Goal: Task Accomplishment & Management: Complete application form

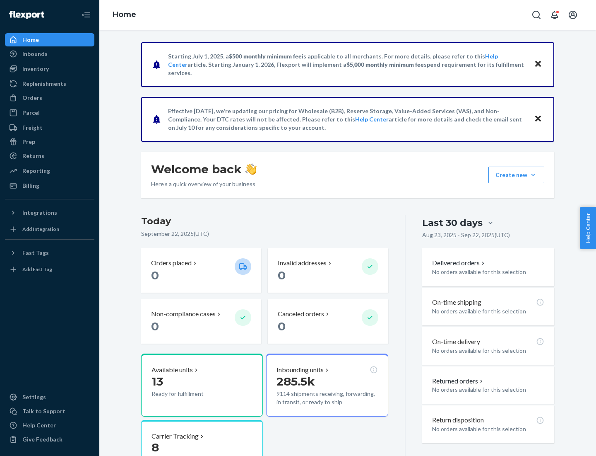
click at [534, 175] on button "Create new Create new inbound Create new order Create new product" at bounding box center [517, 175] width 56 height 17
click at [50, 54] on div "Inbounds" at bounding box center [50, 54] width 88 height 12
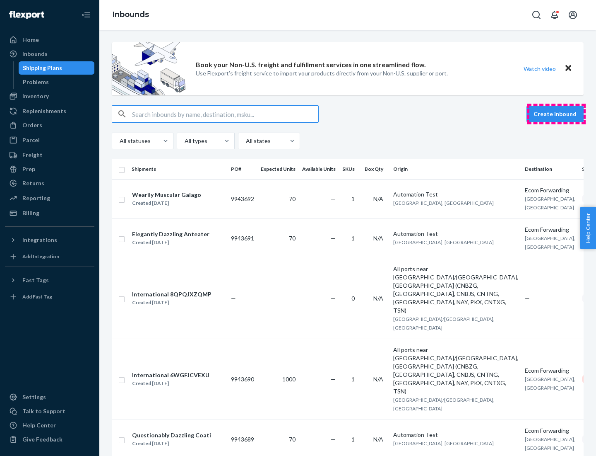
click at [557, 114] on button "Create inbound" at bounding box center [555, 114] width 57 height 17
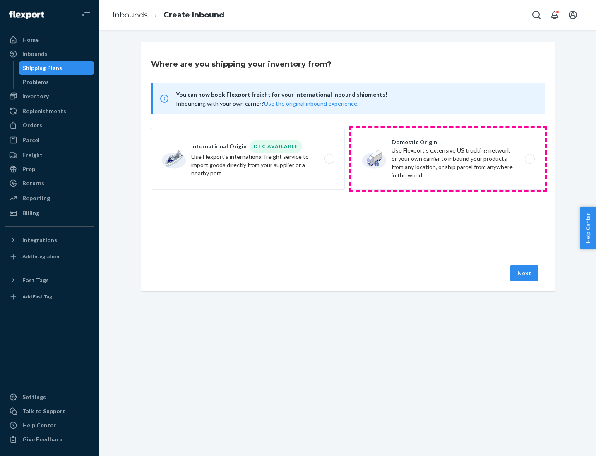
click at [449, 159] on label "Domestic Origin Use Flexport’s extensive US trucking network or your own carrie…" at bounding box center [449, 159] width 194 height 62
click at [530, 159] on input "Domestic Origin Use Flexport’s extensive US trucking network or your own carrie…" at bounding box center [532, 158] width 5 height 5
radio input "true"
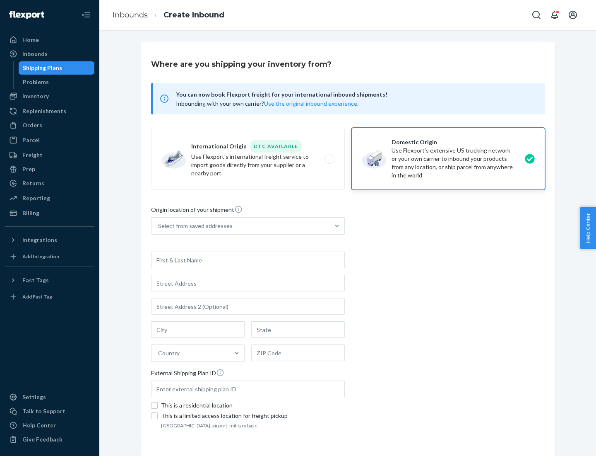
click at [193, 226] on div "Select from saved addresses" at bounding box center [195, 226] width 75 height 8
click at [159, 226] on input "Select from saved addresses" at bounding box center [158, 226] width 1 height 8
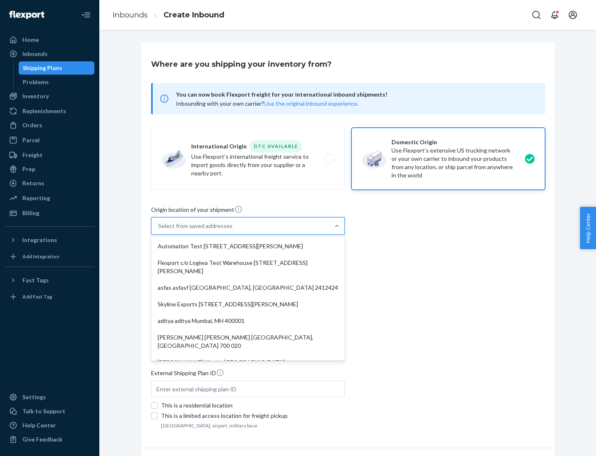
scroll to position [3, 0]
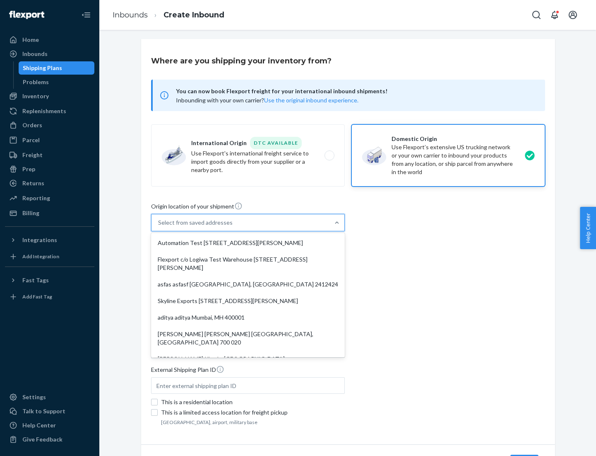
click at [248, 243] on div "Automation Test [STREET_ADDRESS][PERSON_NAME]" at bounding box center [248, 242] width 191 height 17
click at [159, 227] on input "option Automation Test [STREET_ADDRESS][PERSON_NAME]. 9 results available. Use …" at bounding box center [158, 222] width 1 height 8
type input "Automation Test"
type input "9th Floor"
type input "[GEOGRAPHIC_DATA]"
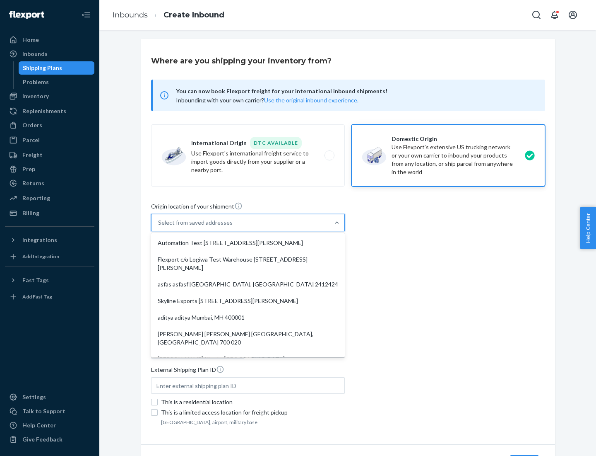
type input "CA"
type input "94104"
type input "[STREET_ADDRESS][PERSON_NAME]"
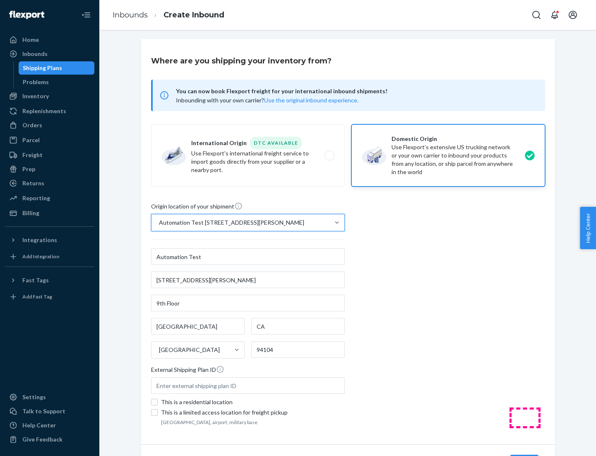
scroll to position [48, 0]
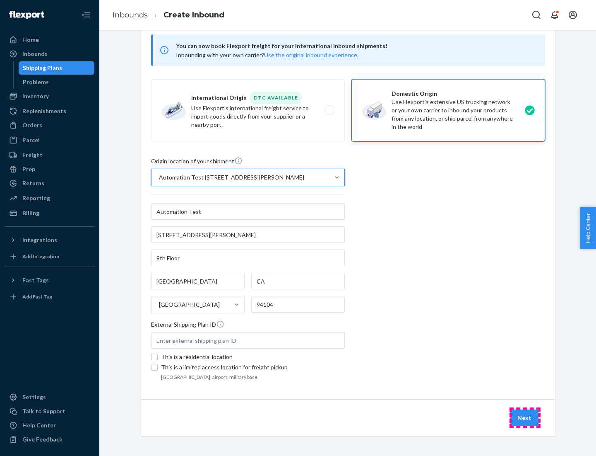
click at [525, 418] on button "Next" at bounding box center [525, 417] width 28 height 17
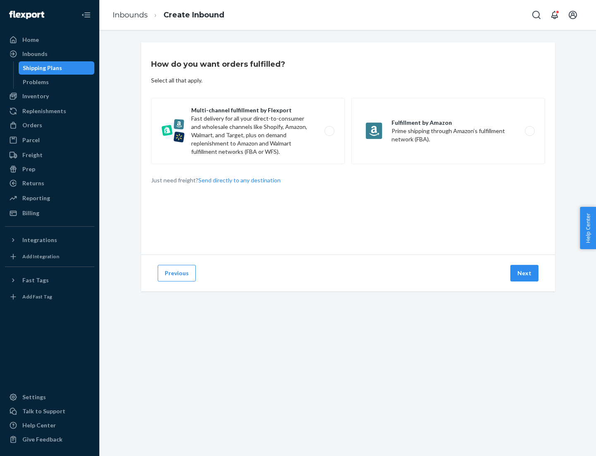
click at [248, 131] on label "Multi-channel fulfillment by Flexport Fast delivery for all your direct-to-cons…" at bounding box center [248, 131] width 194 height 66
click at [329, 131] on input "Multi-channel fulfillment by Flexport Fast delivery for all your direct-to-cons…" at bounding box center [331, 130] width 5 height 5
radio input "true"
click at [525, 273] on button "Next" at bounding box center [525, 273] width 28 height 17
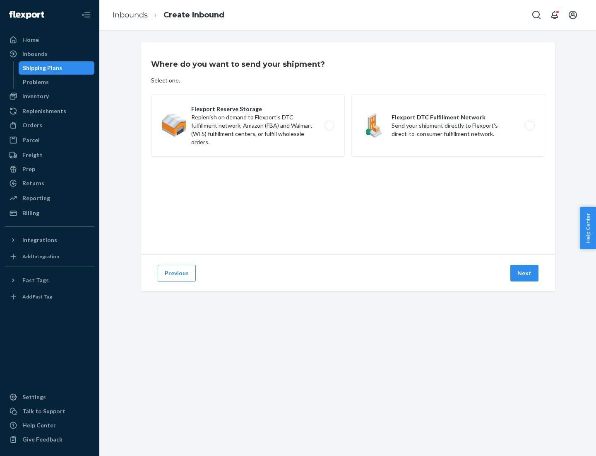
click at [449, 126] on label "Flexport DTC Fulfillment Network Send your shipment directly to Flexport's dire…" at bounding box center [449, 125] width 194 height 62
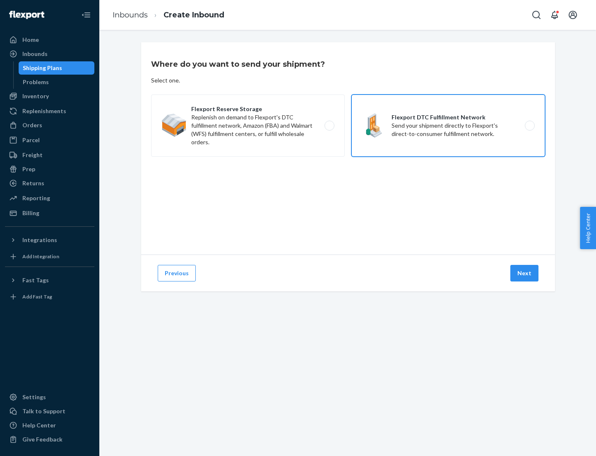
click at [530, 126] on input "Flexport DTC Fulfillment Network Send your shipment directly to Flexport's dire…" at bounding box center [532, 125] width 5 height 5
radio input "true"
click at [525, 273] on button "Next" at bounding box center [525, 273] width 28 height 17
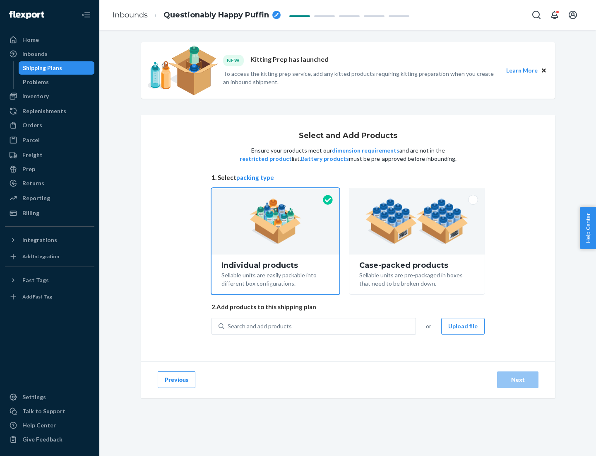
click at [418, 221] on img at bounding box center [417, 221] width 103 height 46
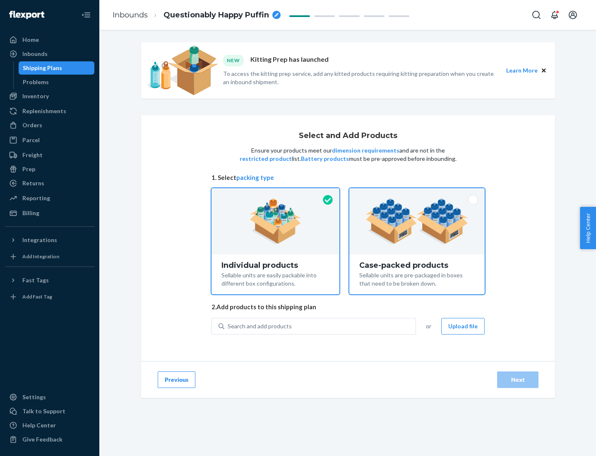
click at [418, 193] on input "Case-packed products Sellable units are pre-packaged in boxes that need to be b…" at bounding box center [417, 190] width 5 height 5
radio input "true"
radio input "false"
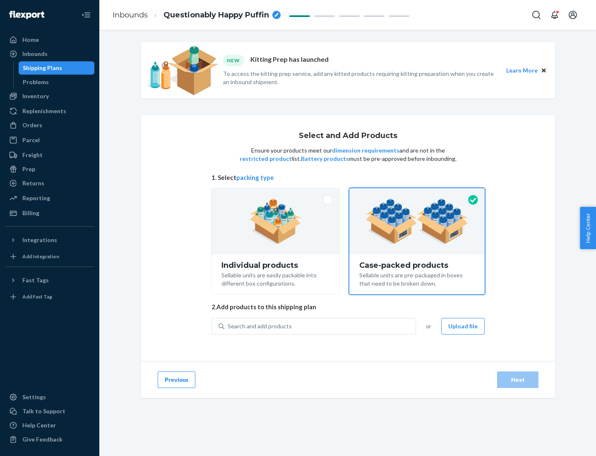
click at [321, 326] on div "Search and add products" at bounding box center [320, 326] width 191 height 15
click at [229, 326] on input "Search and add products" at bounding box center [228, 326] width 1 height 8
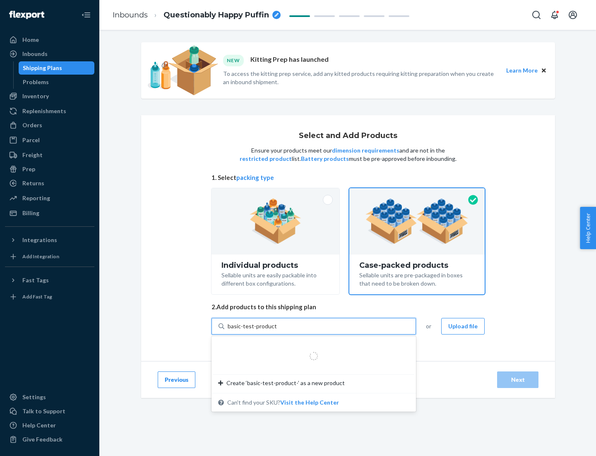
type input "basic-test-product-1"
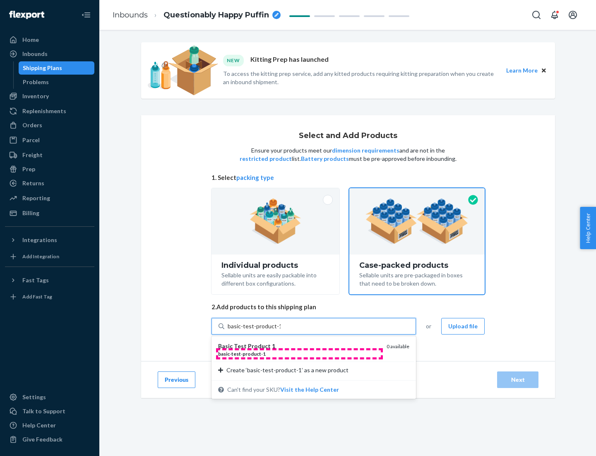
click at [299, 353] on div "basic - test - product - 1" at bounding box center [299, 353] width 162 height 7
click at [281, 330] on input "basic-test-product-1" at bounding box center [254, 326] width 53 height 8
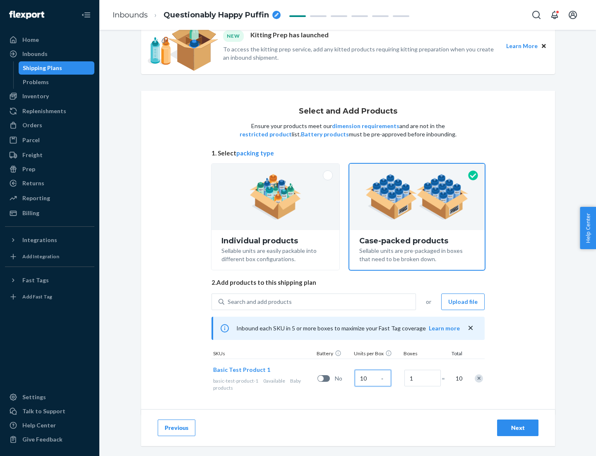
scroll to position [30, 0]
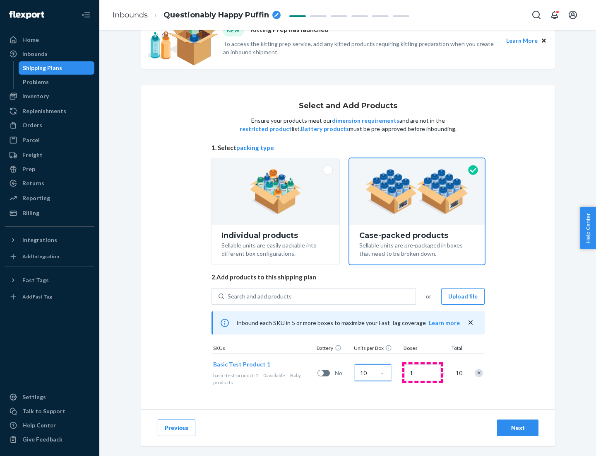
type input "10"
type input "7"
click at [518, 427] on div "Next" at bounding box center [518, 427] width 27 height 8
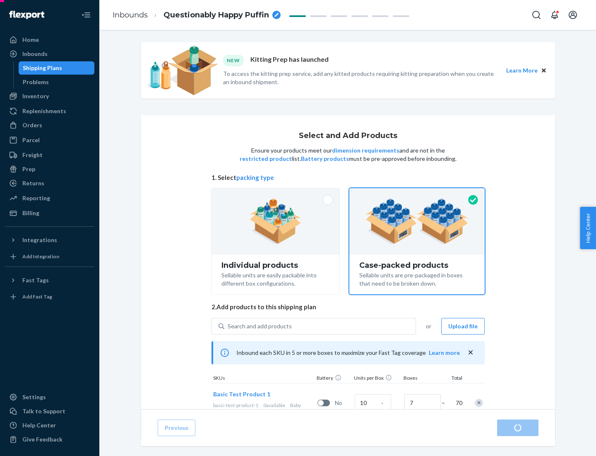
radio input "true"
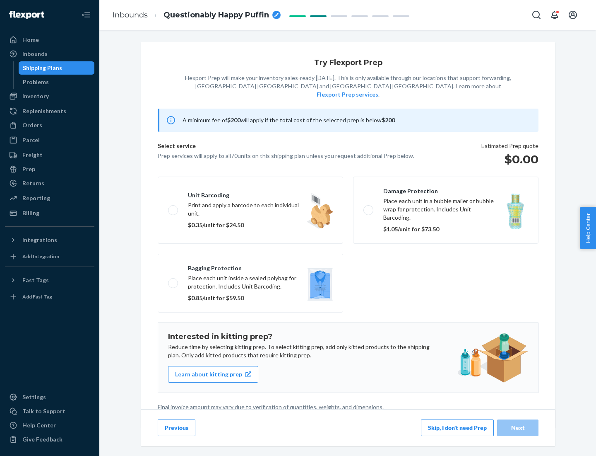
scroll to position [2, 0]
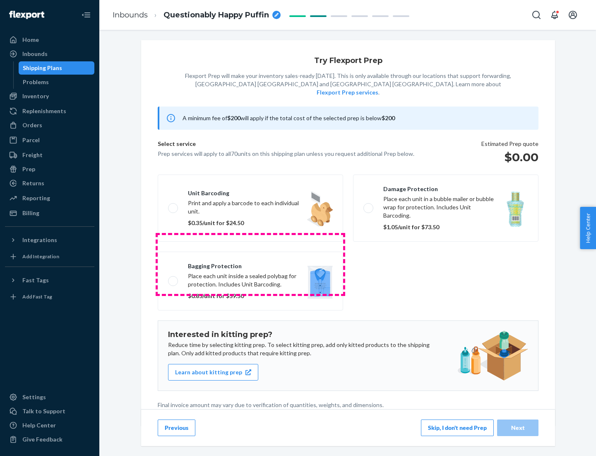
click at [251, 264] on label "Bagging protection Place each unit inside a sealed polybag for protection. Incl…" at bounding box center [251, 280] width 186 height 59
click at [174, 278] on input "Bagging protection Place each unit inside a sealed polybag for protection. Incl…" at bounding box center [170, 280] width 5 height 5
checkbox input "true"
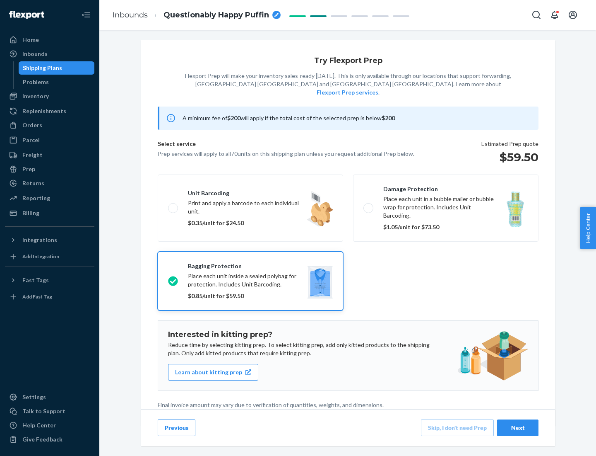
click at [518, 427] on div "Next" at bounding box center [518, 427] width 27 height 8
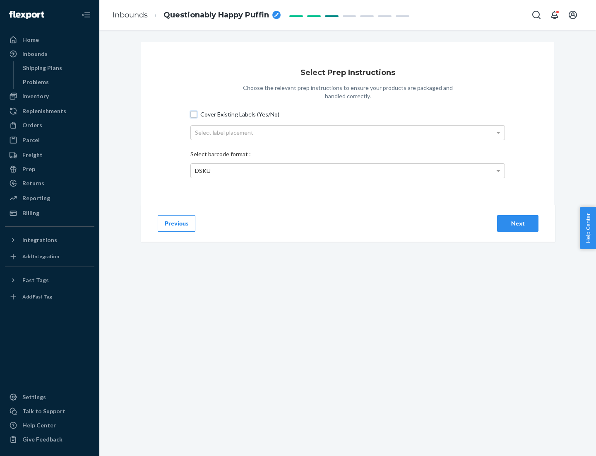
click at [194, 114] on input "Cover Existing Labels (Yes/No)" at bounding box center [194, 114] width 7 height 7
checkbox input "true"
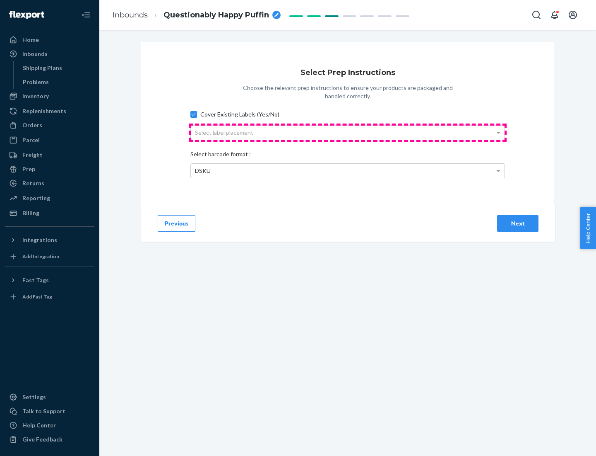
click at [348, 132] on div "Select label placement" at bounding box center [348, 133] width 314 height 14
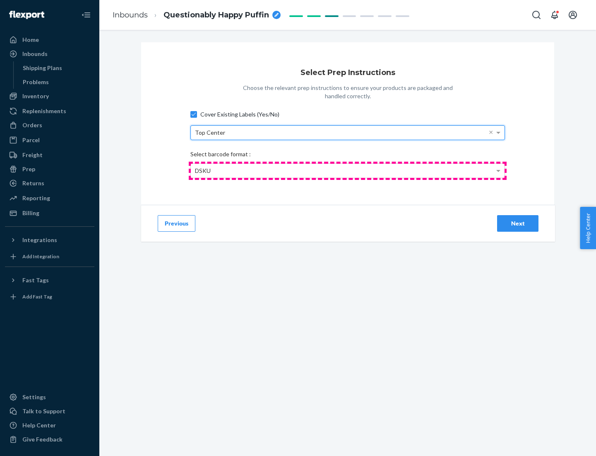
click at [348, 170] on div "DSKU" at bounding box center [348, 171] width 314 height 14
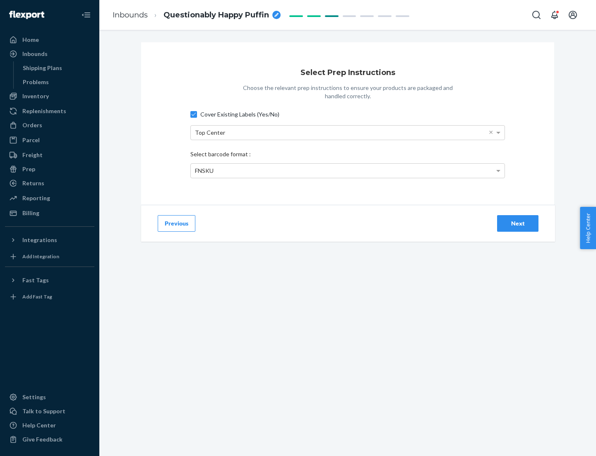
click at [518, 223] on div "Next" at bounding box center [518, 223] width 27 height 8
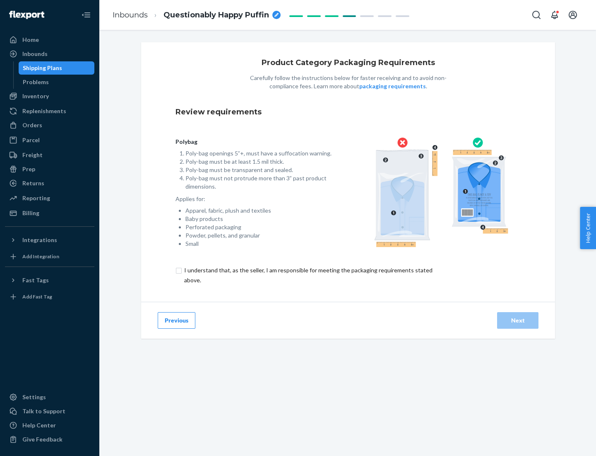
click at [308, 275] on input "checkbox" at bounding box center [313, 275] width 275 height 20
checkbox input "true"
click at [518, 320] on div "Next" at bounding box center [518, 320] width 27 height 8
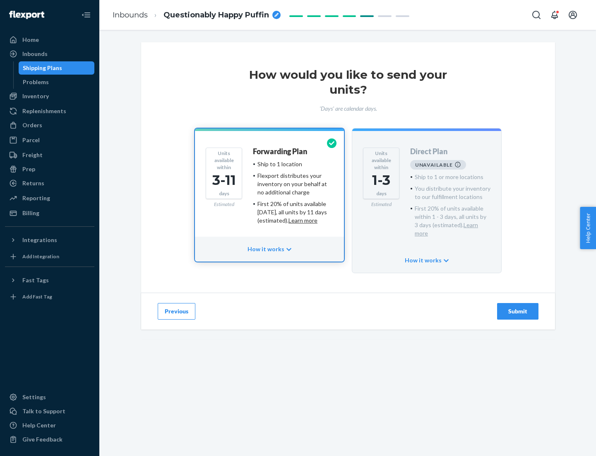
click at [281, 151] on h4 "Forwarding Plan" at bounding box center [280, 151] width 54 height 8
click at [518, 307] on div "Submit" at bounding box center [518, 311] width 27 height 8
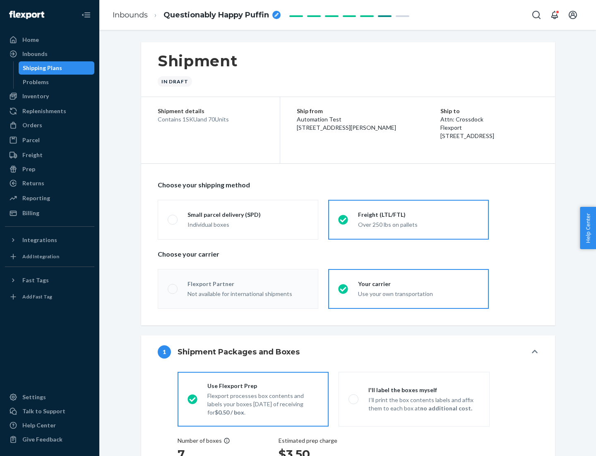
radio input "true"
radio input "false"
radio input "true"
radio input "false"
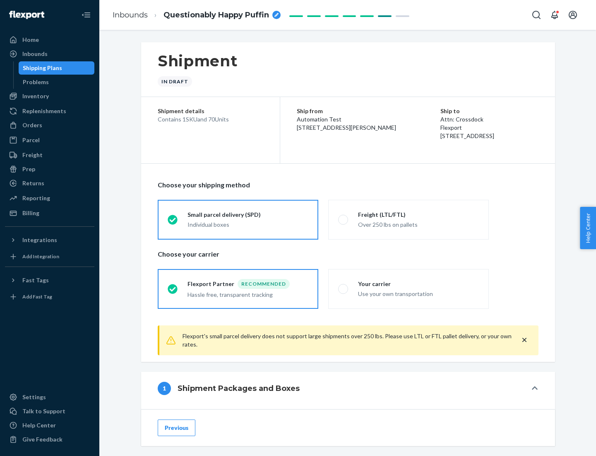
click at [409, 219] on div "Over 250 lbs on pallets" at bounding box center [418, 224] width 121 height 10
click at [344, 219] on input "Freight (LTL/FTL) Over 250 lbs on pallets" at bounding box center [340, 219] width 5 height 5
radio input "true"
radio input "false"
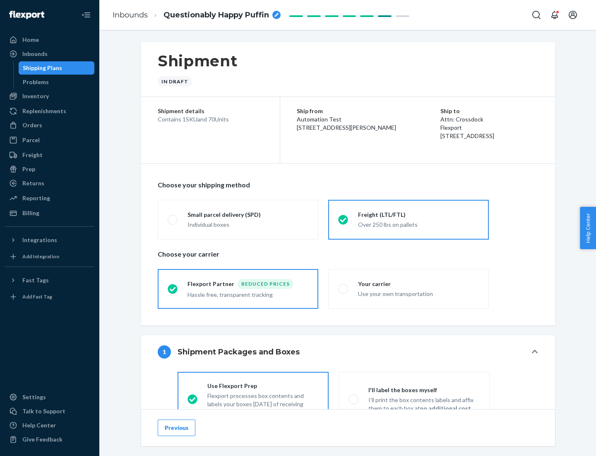
scroll to position [46, 0]
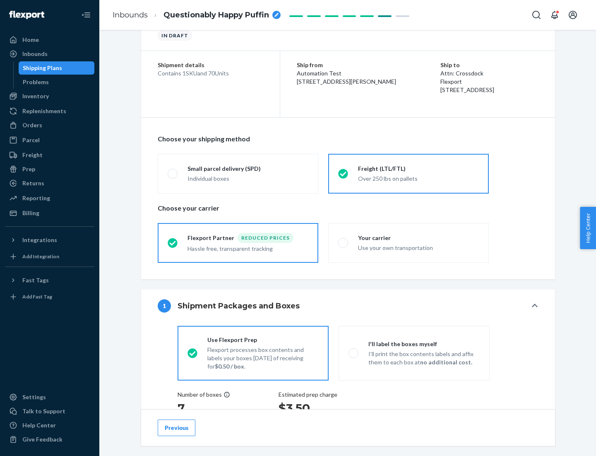
click at [409, 242] on div "Use your own transportation" at bounding box center [418, 247] width 121 height 10
click at [344, 242] on input "Your carrier Use your own transportation" at bounding box center [340, 242] width 5 height 5
radio input "true"
radio input "false"
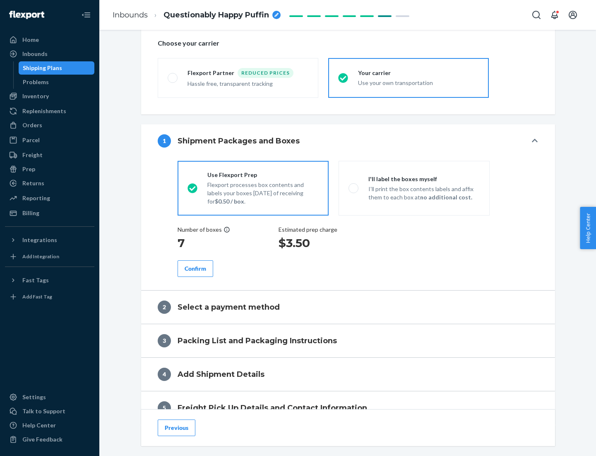
scroll to position [156, 0]
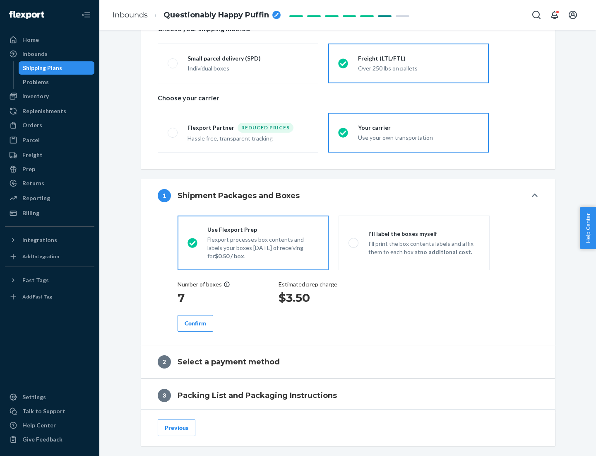
click at [414, 242] on p "I’ll print the box contents labels and affix them to each box at no additional …" at bounding box center [424, 247] width 111 height 17
click at [354, 242] on input "I'll label the boxes myself I’ll print the box contents labels and affix them t…" at bounding box center [351, 242] width 5 height 5
radio input "true"
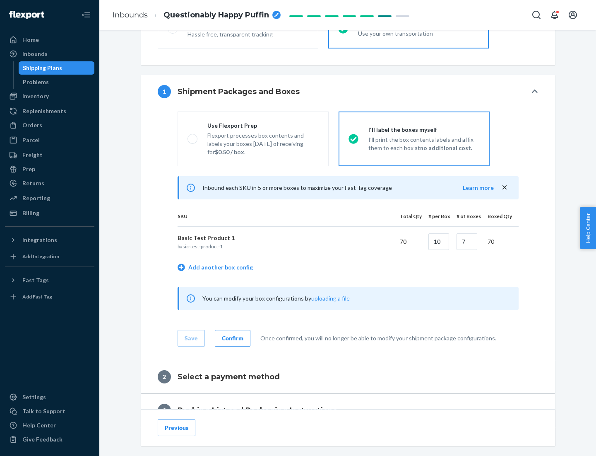
scroll to position [143, 0]
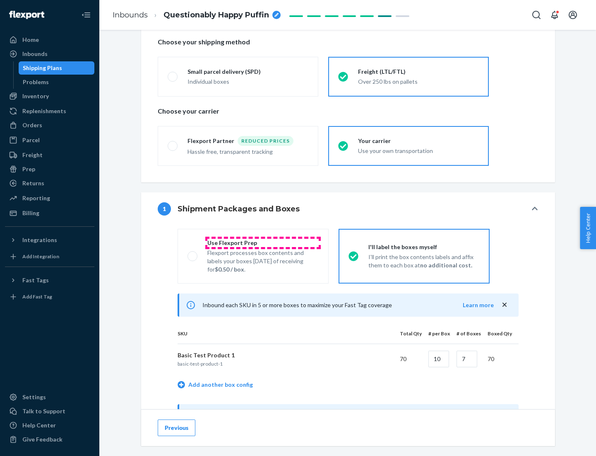
click at [263, 242] on div "Use Flexport Prep" at bounding box center [263, 243] width 111 height 8
click at [193, 253] on input "Use Flexport Prep Flexport processes box contents and labels your boxes [DATE] …" at bounding box center [190, 255] width 5 height 5
radio input "true"
radio input "false"
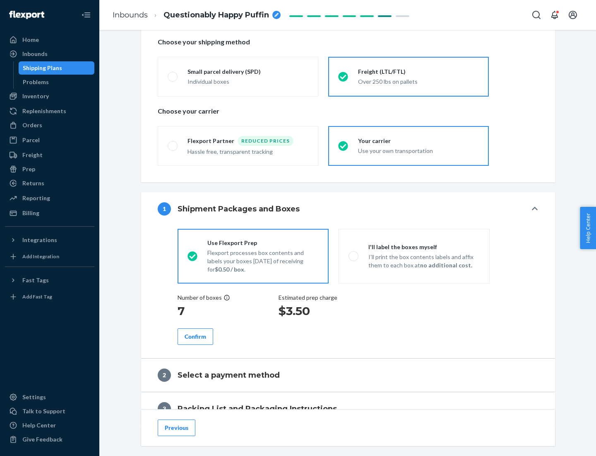
scroll to position [237, 0]
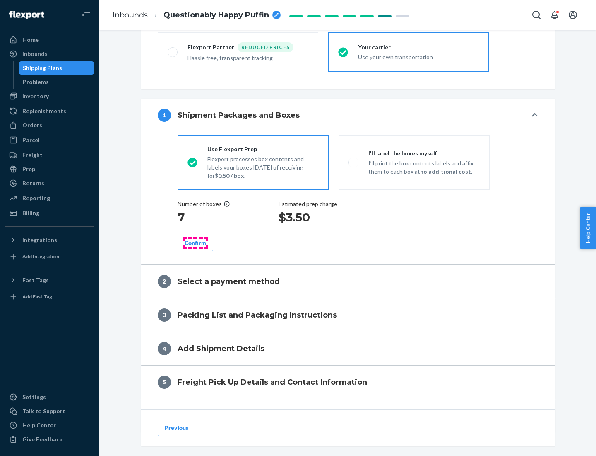
click at [196, 242] on div "Confirm" at bounding box center [196, 243] width 22 height 8
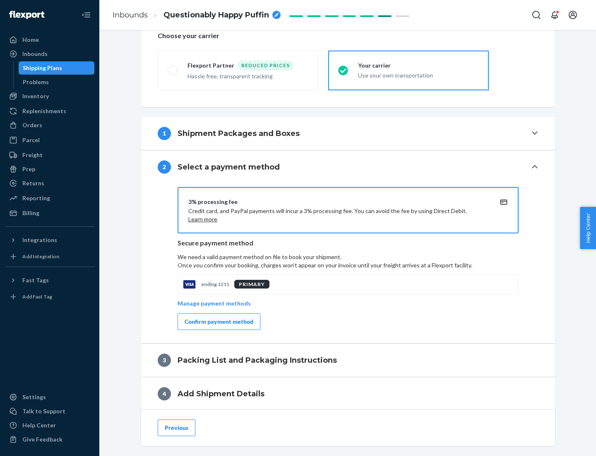
scroll to position [297, 0]
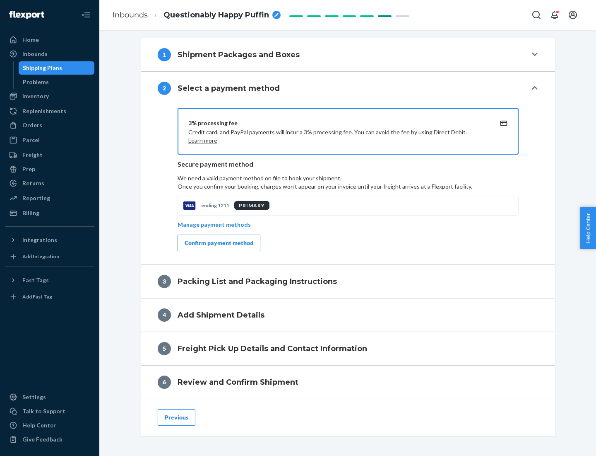
click at [218, 243] on div "Confirm payment method" at bounding box center [219, 243] width 69 height 8
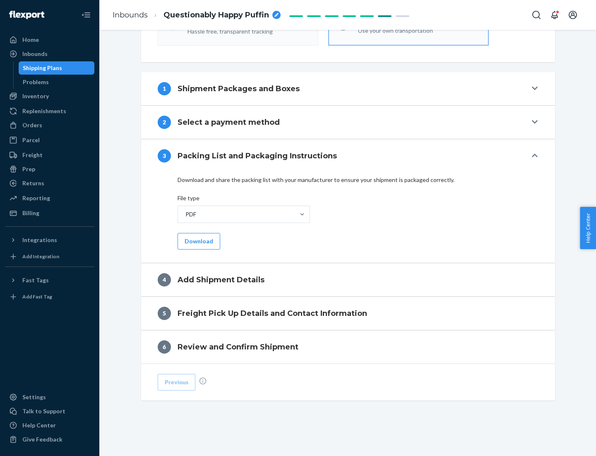
scroll to position [261, 0]
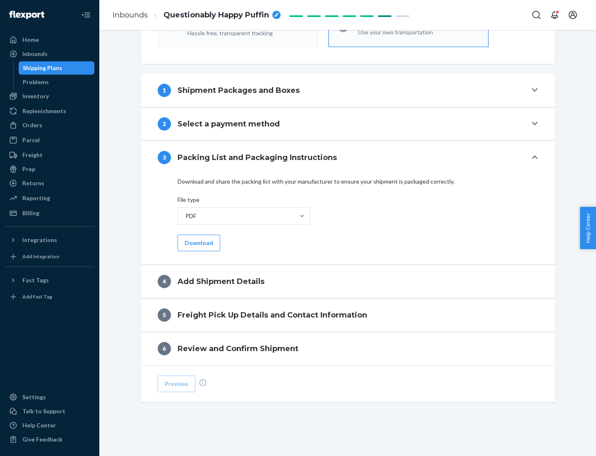
click at [198, 242] on button "Download" at bounding box center [199, 242] width 43 height 17
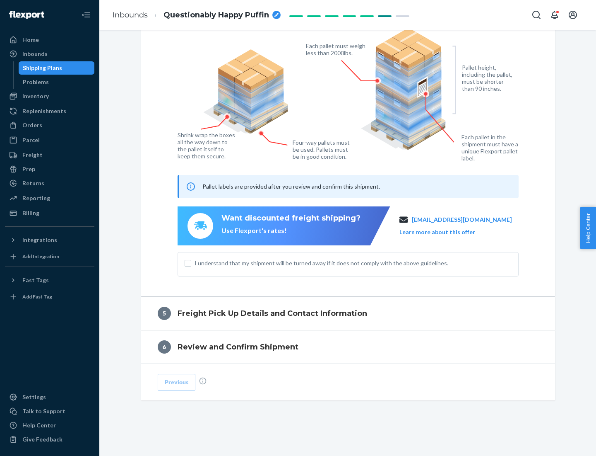
click at [348, 263] on span "I understand that my shipment will be turned away if it does not comply with th…" at bounding box center [353, 263] width 317 height 8
click at [191, 263] on input "I understand that my shipment will be turned away if it does not comply with th…" at bounding box center [188, 263] width 7 height 7
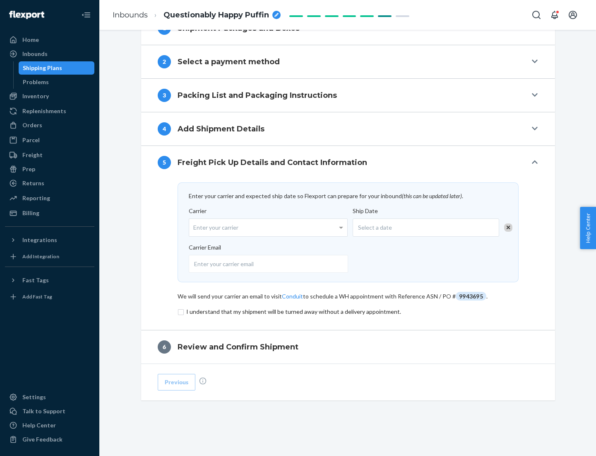
scroll to position [324, 0]
click at [348, 311] on input "checkbox" at bounding box center [348, 312] width 341 height 10
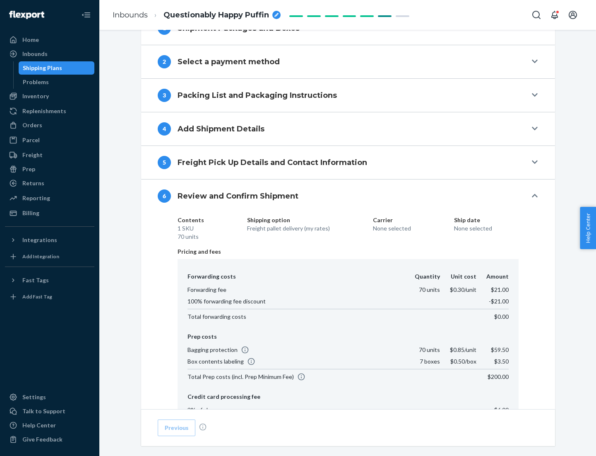
scroll to position [442, 0]
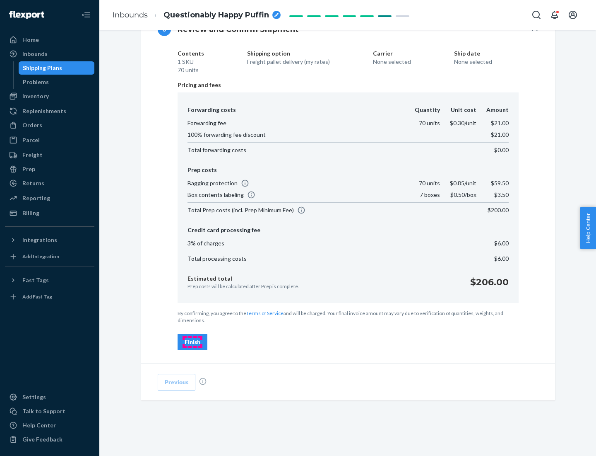
click at [193, 342] on div "Finish" at bounding box center [193, 342] width 16 height 8
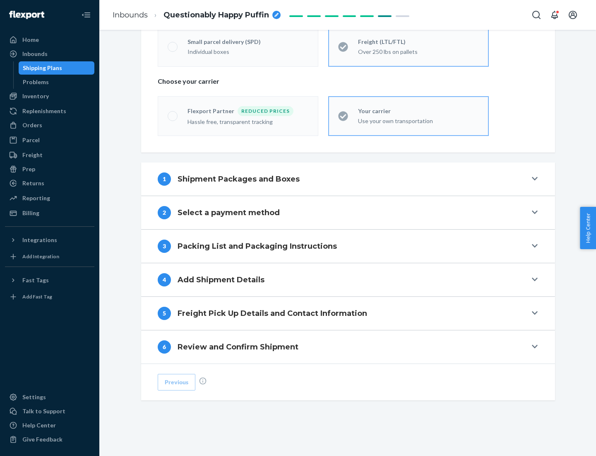
scroll to position [173, 0]
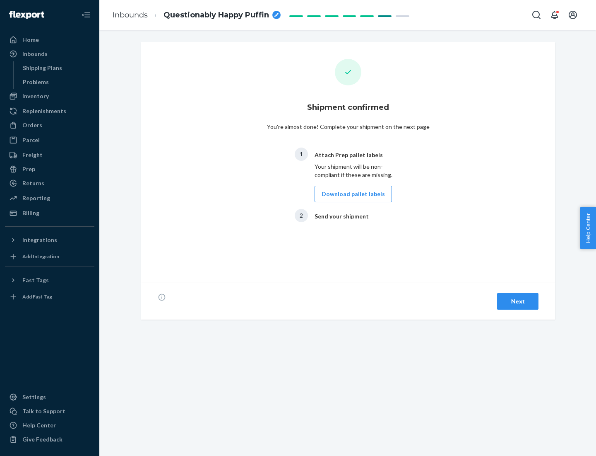
click at [351, 194] on button "Download pallet labels" at bounding box center [353, 194] width 77 height 17
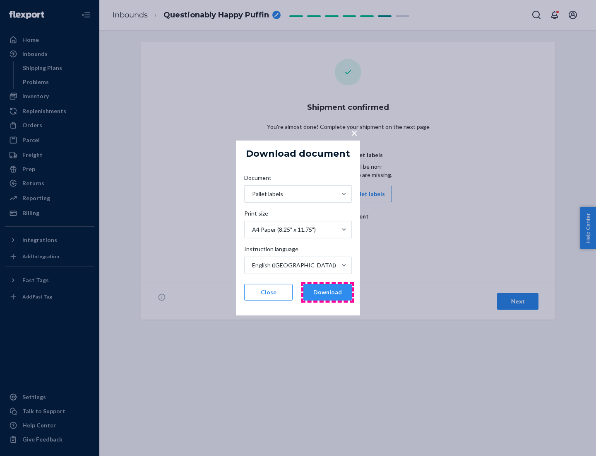
click at [328, 292] on button "Download" at bounding box center [328, 292] width 48 height 17
click at [354, 132] on span "×" at bounding box center [354, 133] width 7 height 14
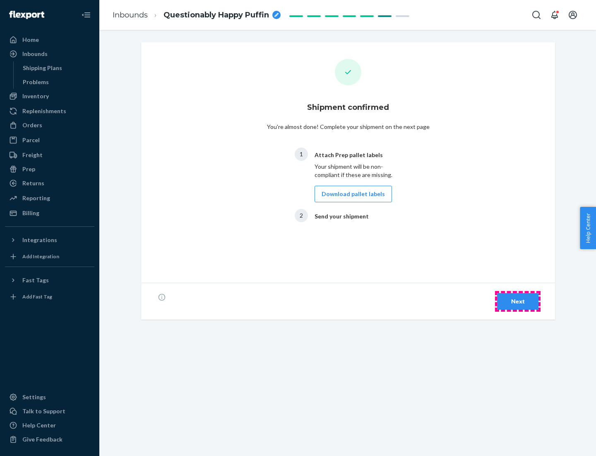
click at [518, 301] on div "Next" at bounding box center [518, 301] width 27 height 8
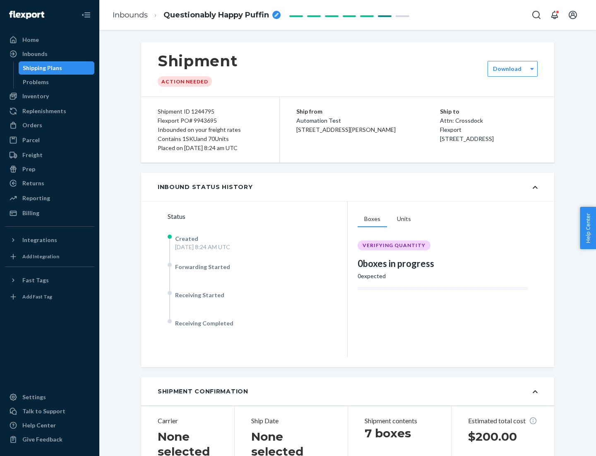
scroll to position [178, 0]
